Goal: Information Seeking & Learning: Understand process/instructions

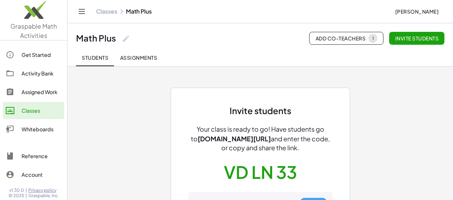
click at [143, 59] on span "Assignments" at bounding box center [138, 57] width 37 height 6
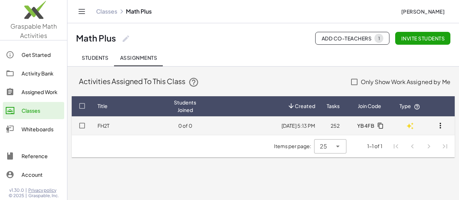
click at [104, 127] on link "FH2T" at bounding box center [104, 126] width 12 height 6
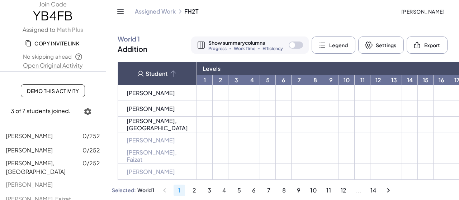
click at [87, 112] on icon "button" at bounding box center [88, 112] width 9 height 9
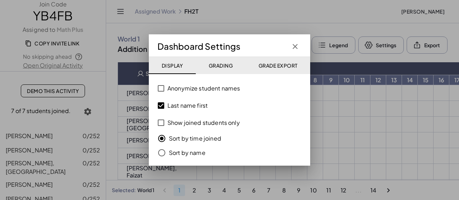
click at [99, 89] on div at bounding box center [229, 100] width 459 height 200
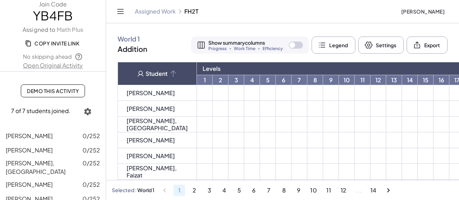
click at [67, 91] on span "Demo This Activity" at bounding box center [53, 91] width 52 height 6
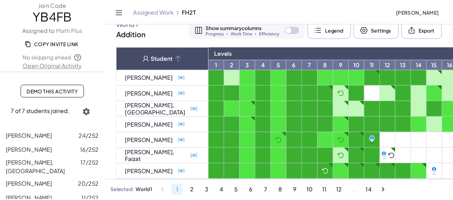
scroll to position [26, 0]
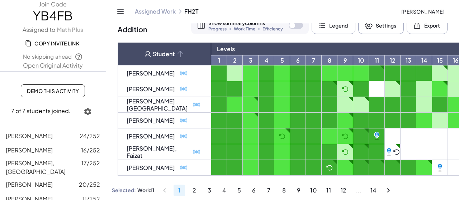
click at [369, 83] on td at bounding box center [377, 89] width 16 height 16
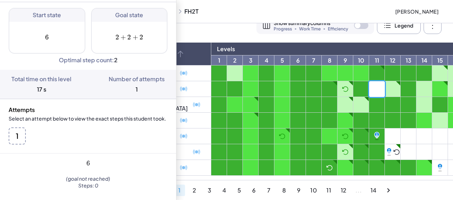
scroll to position [0, 0]
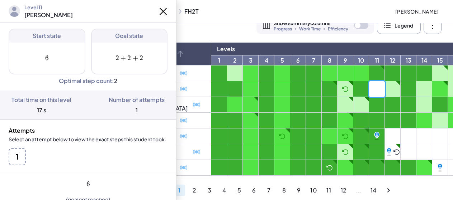
click at [160, 11] on icon at bounding box center [163, 11] width 6 height 6
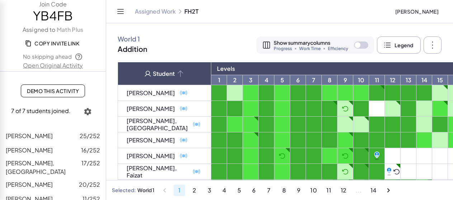
scroll to position [26, 0]
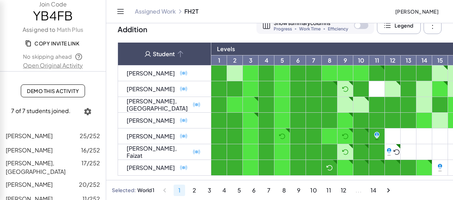
click at [375, 136] on icon at bounding box center [376, 137] width 3 height 3
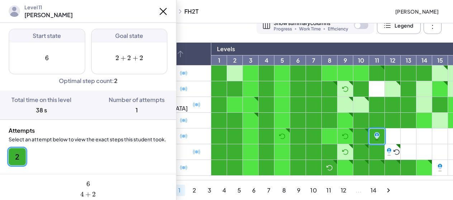
click at [191, 33] on div "World 1 Addition Show summary columns Progress Work Time Efficiency Legend Sett…" at bounding box center [279, 101] width 347 height 157
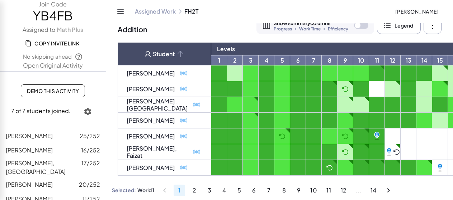
click at [68, 94] on span "Demo This Activity" at bounding box center [53, 91] width 52 height 6
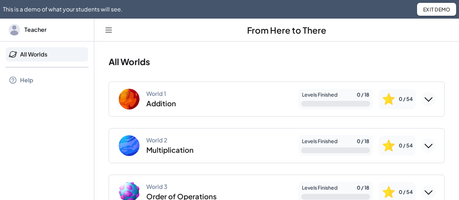
click at [204, 102] on div "World 1 Addition" at bounding box center [205, 99] width 175 height 23
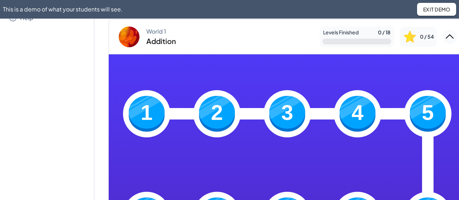
scroll to position [63, 0]
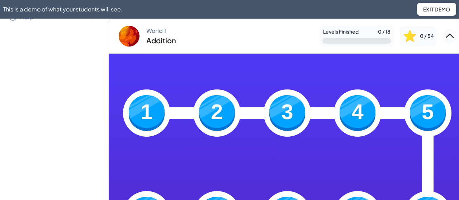
click at [155, 119] on img at bounding box center [147, 113] width 36 height 36
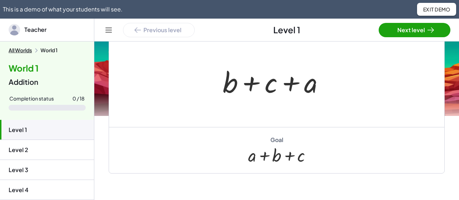
scroll to position [165, 0]
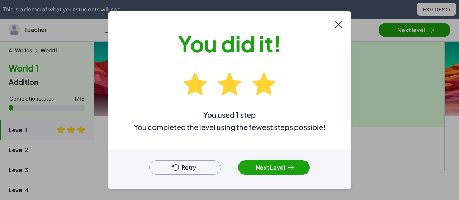
click at [293, 167] on icon at bounding box center [290, 167] width 9 height 9
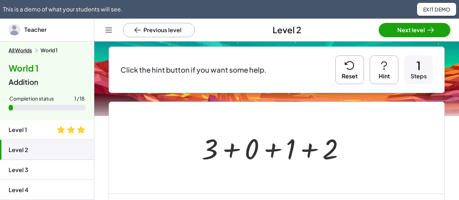
scroll to position [57, 0]
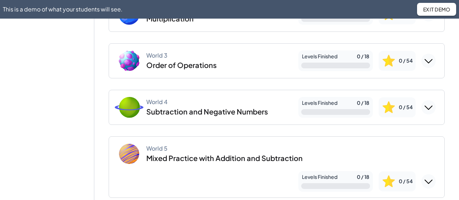
scroll to position [130, 0]
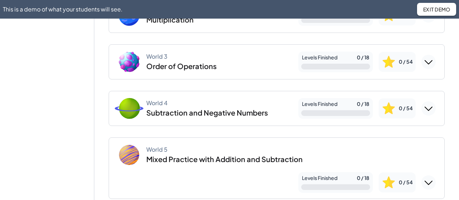
click at [132, 65] on img at bounding box center [129, 62] width 29 height 29
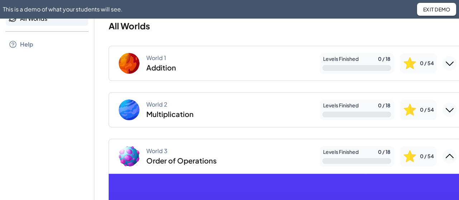
scroll to position [37, 0]
